Goal: Information Seeking & Learning: Learn about a topic

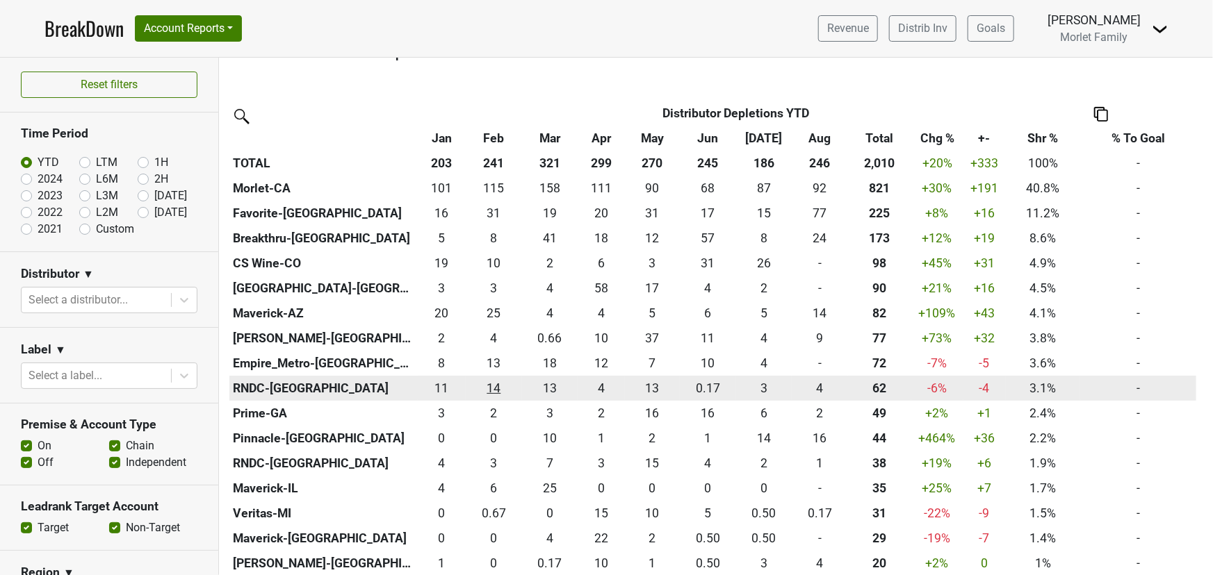
scroll to position [379, 0]
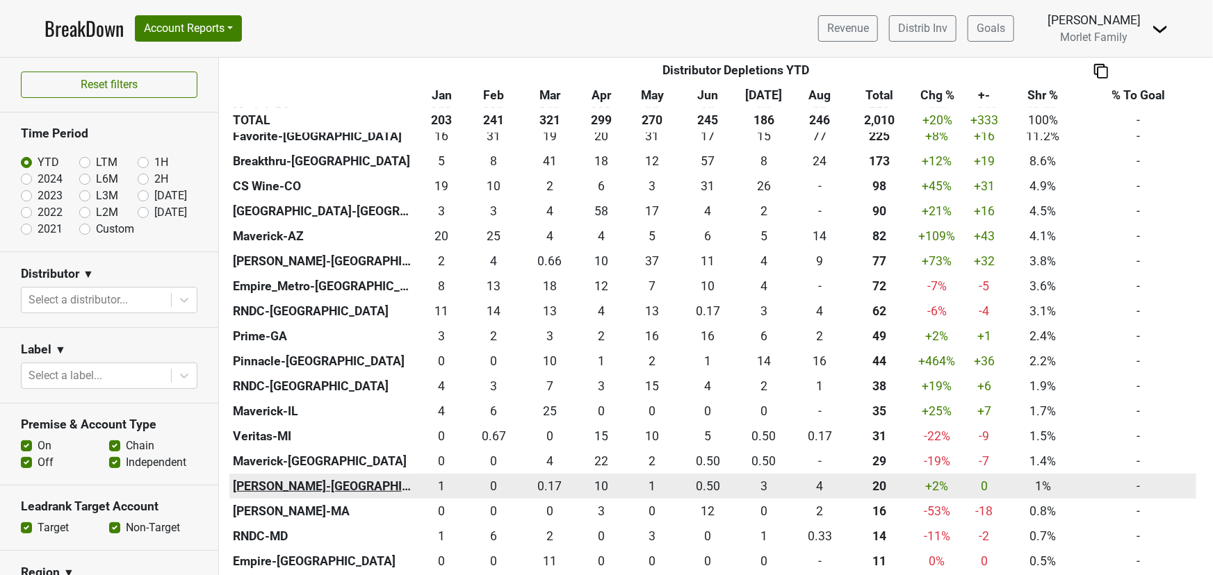
click at [266, 484] on th "Slocum-CT" at bounding box center [323, 486] width 188 height 25
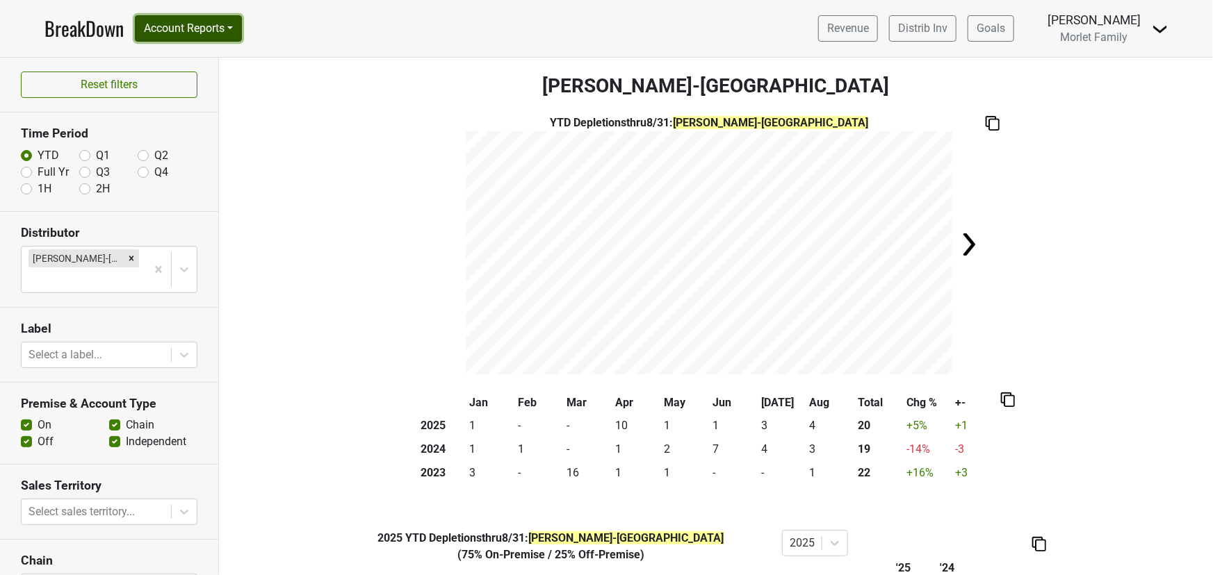
click at [189, 24] on button "Account Reports" at bounding box center [188, 28] width 107 height 26
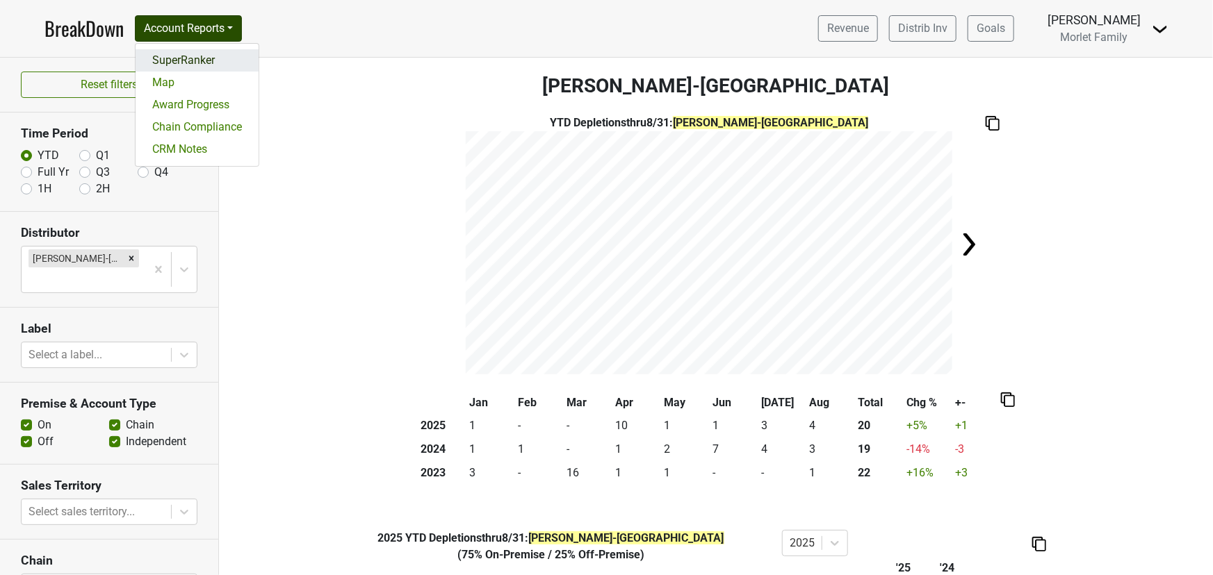
click at [188, 51] on link "SuperRanker" at bounding box center [197, 60] width 123 height 22
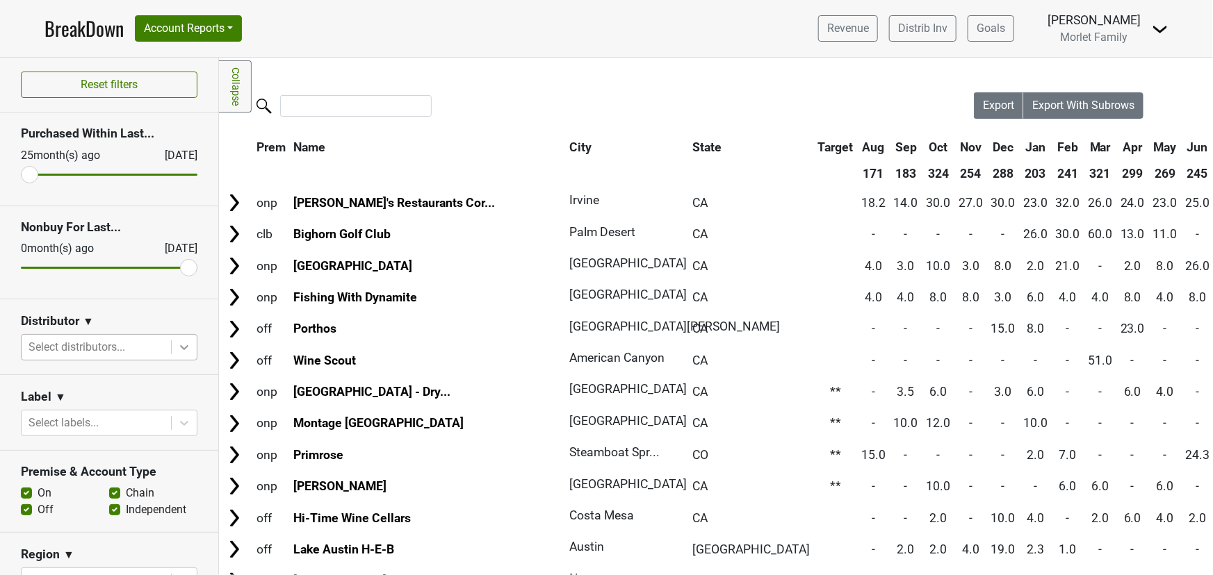
click at [177, 344] on icon at bounding box center [184, 348] width 14 height 14
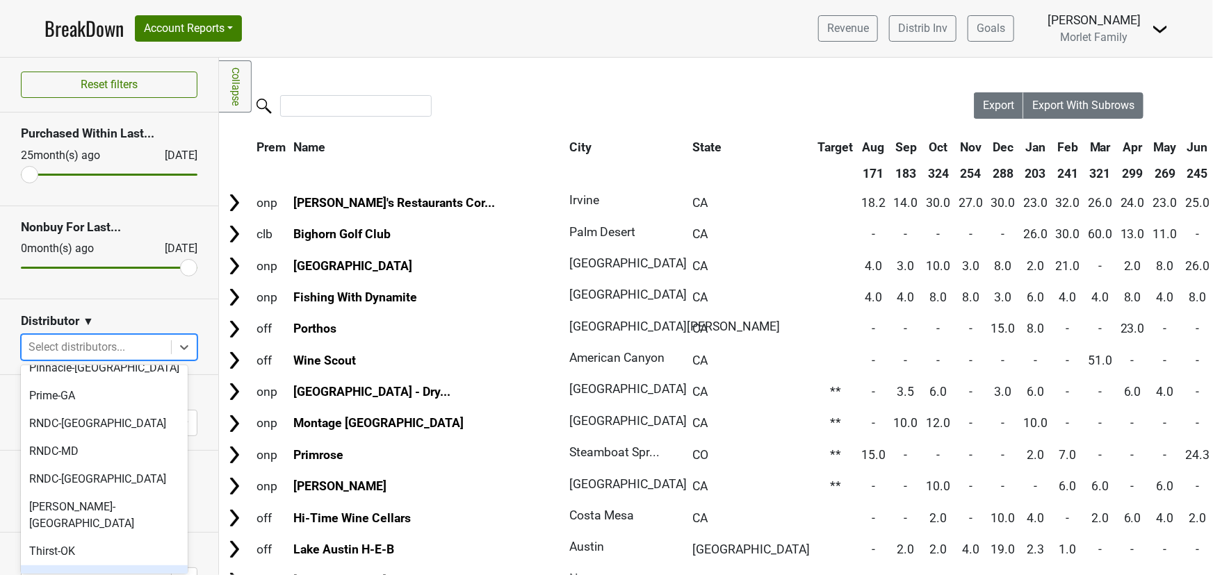
scroll to position [491, 0]
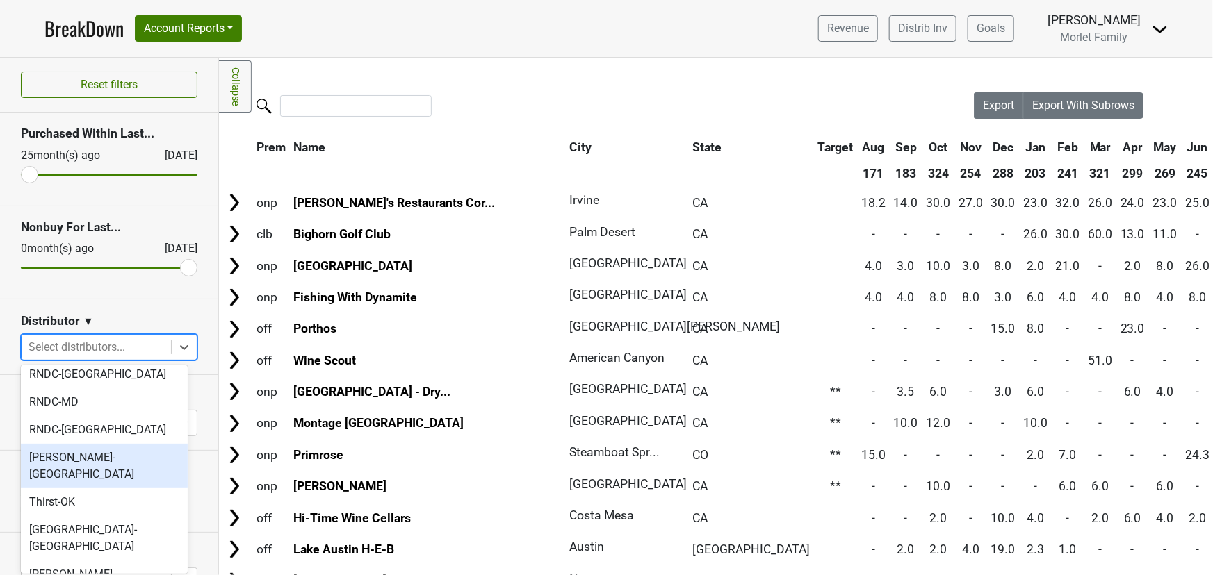
click at [126, 444] on div "Slocum-CT" at bounding box center [104, 466] width 167 height 44
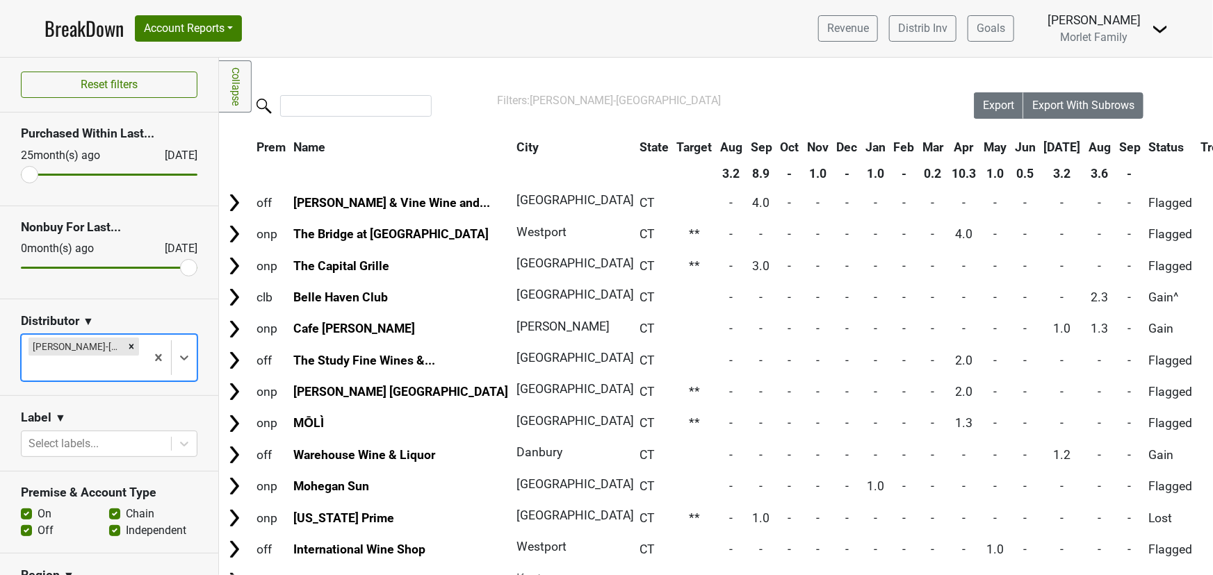
click at [1086, 147] on th "Aug" at bounding box center [1100, 147] width 29 height 25
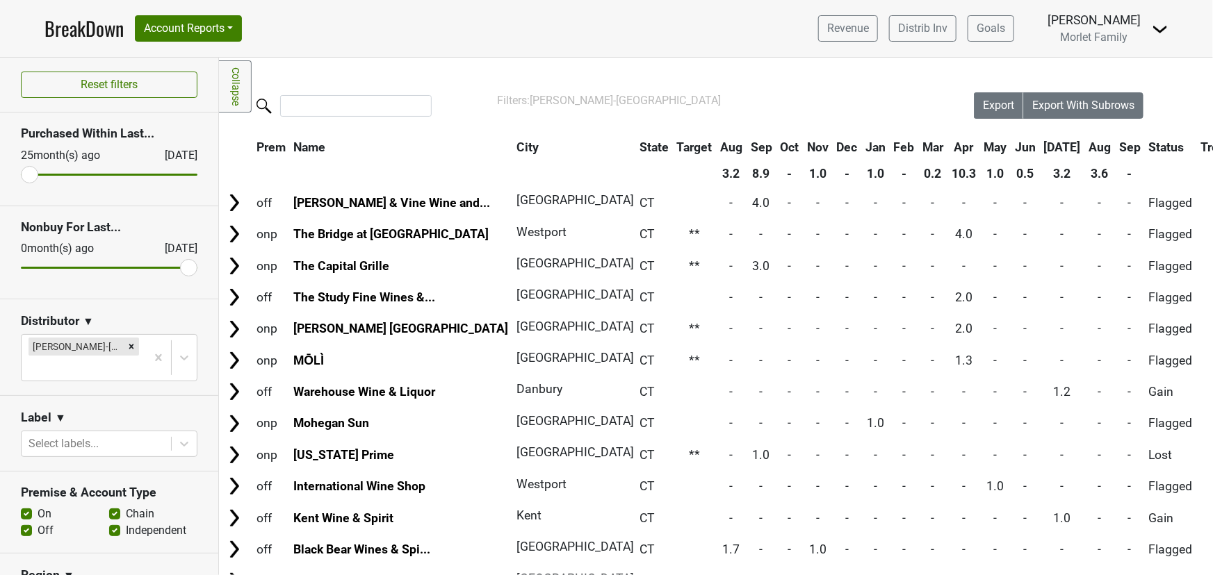
click at [1086, 147] on th "Aug" at bounding box center [1100, 147] width 29 height 25
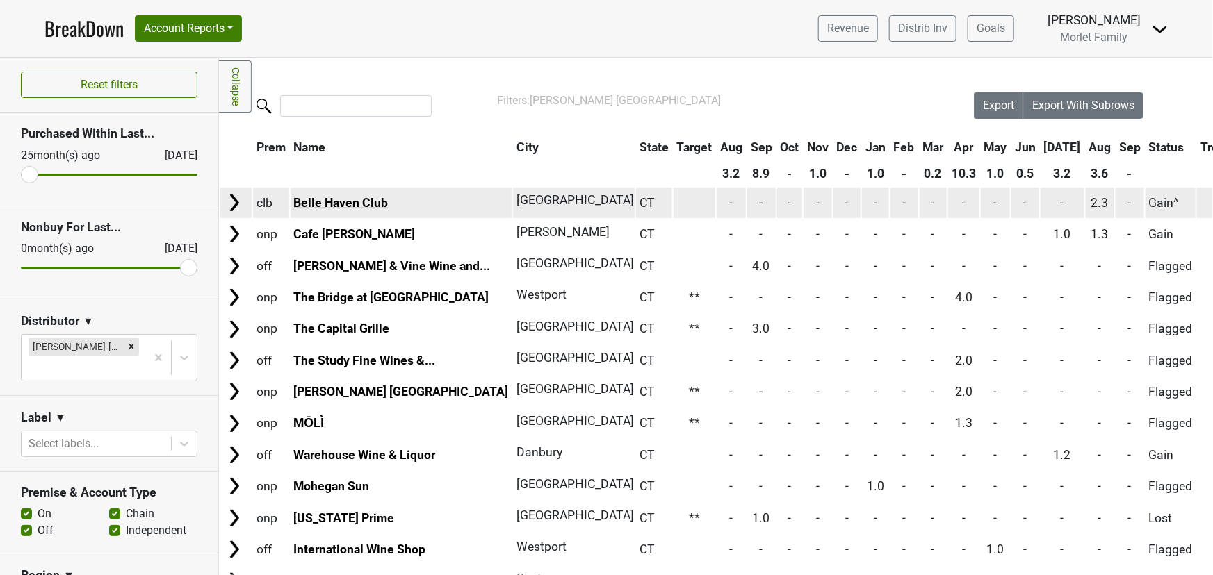
click at [338, 206] on link "Belle Haven Club" at bounding box center [340, 203] width 95 height 14
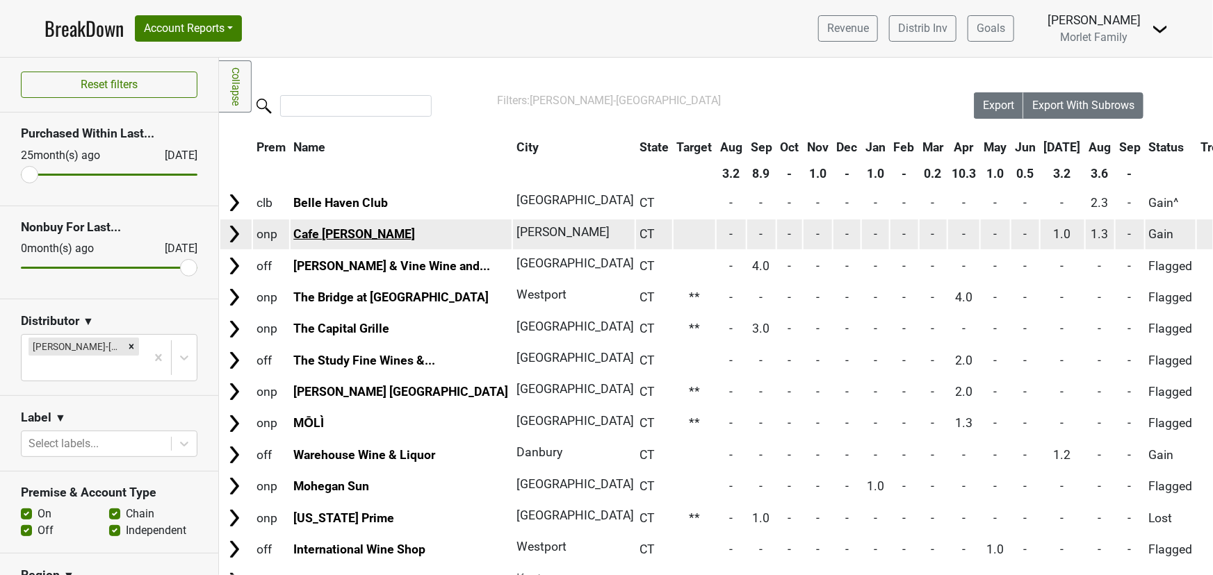
click at [334, 234] on link "Cafe [PERSON_NAME]" at bounding box center [354, 234] width 122 height 14
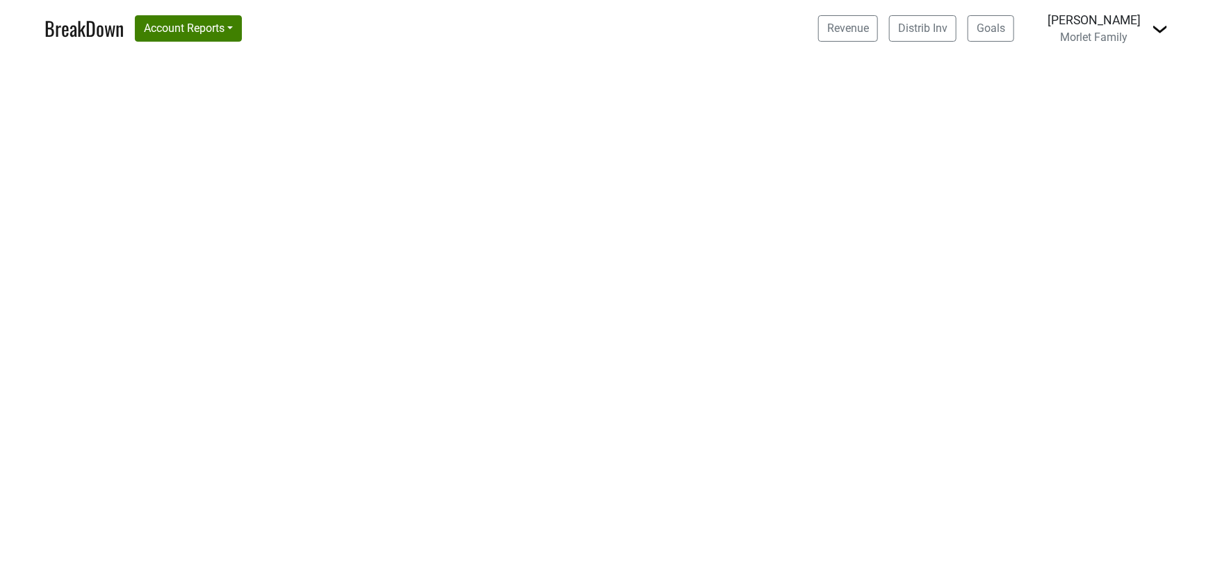
select select "CA"
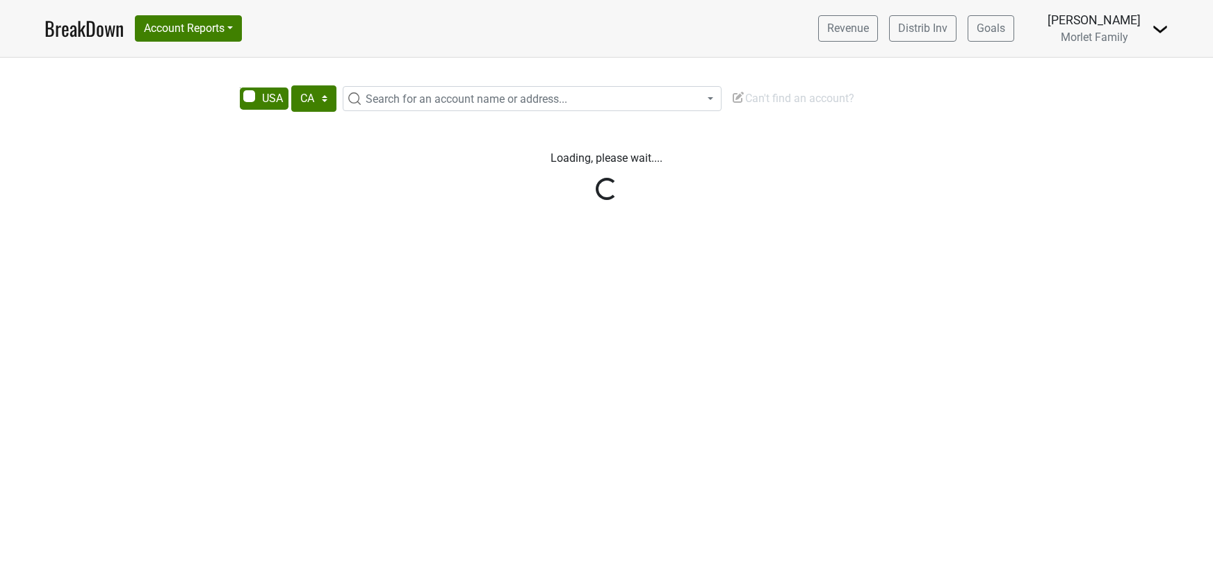
select select "CA"
